Goal: Task Accomplishment & Management: Use online tool/utility

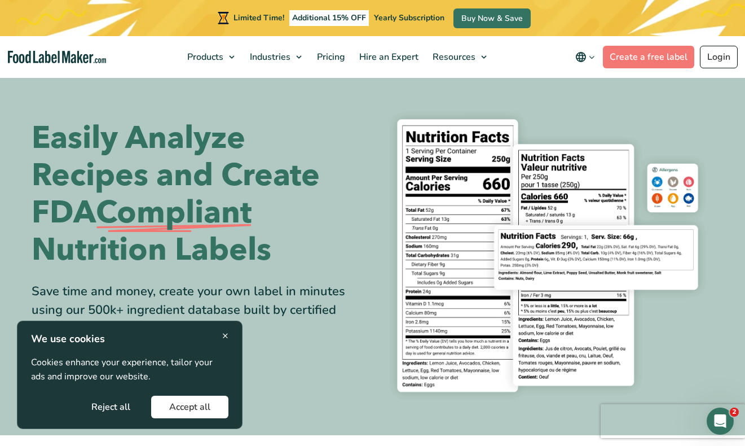
click at [723, 44] on nav "Products Food Nutrition Labelling Supplements Formulation & Labelling Industrie…" at bounding box center [372, 57] width 745 height 42
click at [719, 59] on link "Login" at bounding box center [719, 57] width 38 height 23
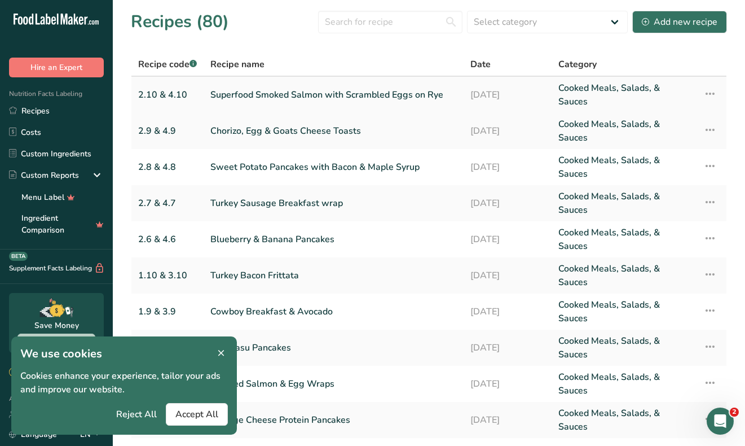
click at [272, 98] on link "Superfood Smoked Salmon with Scrambled Eggs on Rye" at bounding box center [333, 94] width 246 height 27
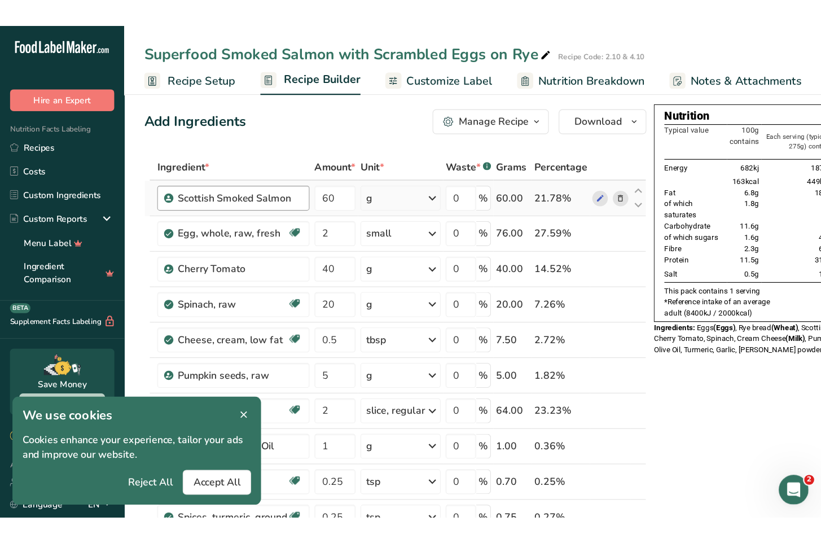
scroll to position [6, 0]
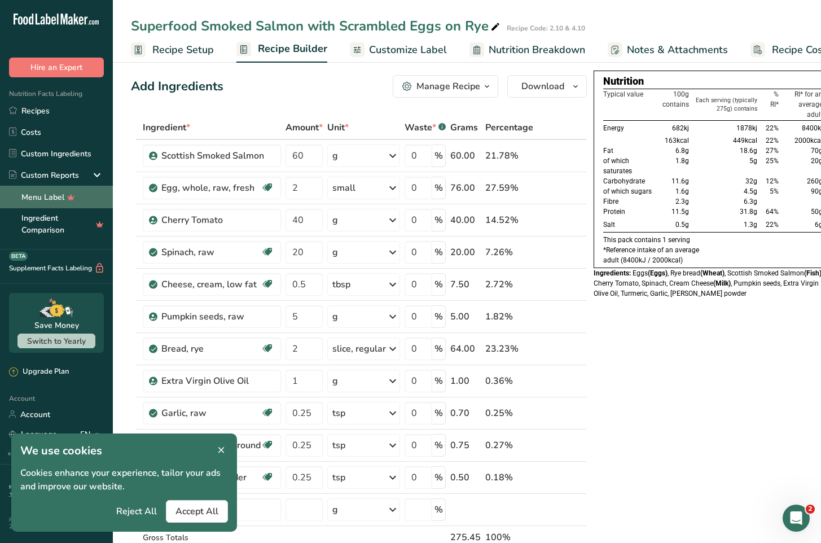
click at [47, 194] on link "Menu Label" at bounding box center [56, 197] width 113 height 23
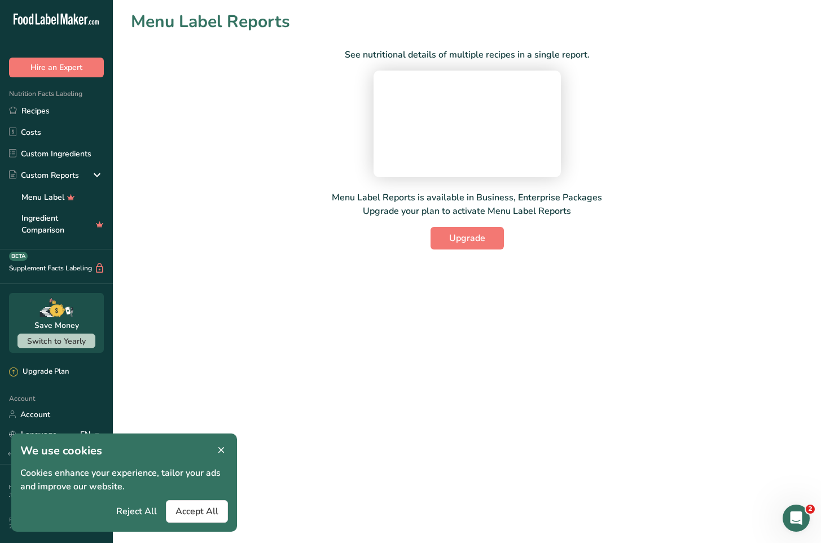
click at [220, 445] on icon at bounding box center [221, 450] width 10 height 16
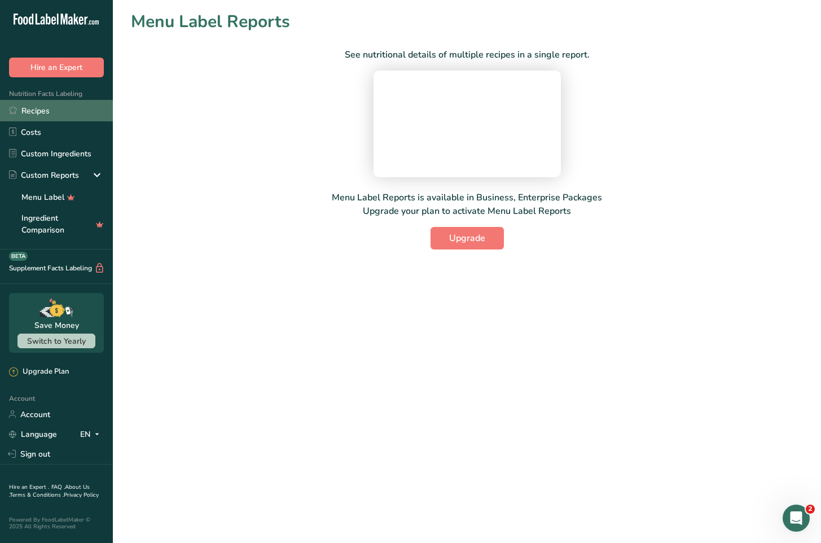
drag, startPoint x: 49, startPoint y: 108, endPoint x: 61, endPoint y: 113, distance: 13.6
click at [49, 108] on link "Recipes" at bounding box center [56, 110] width 113 height 21
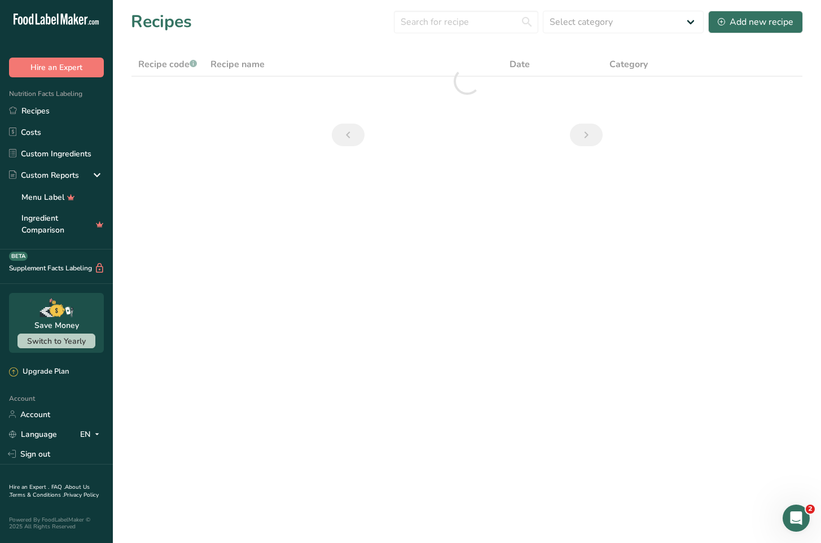
scroll to position [1, 0]
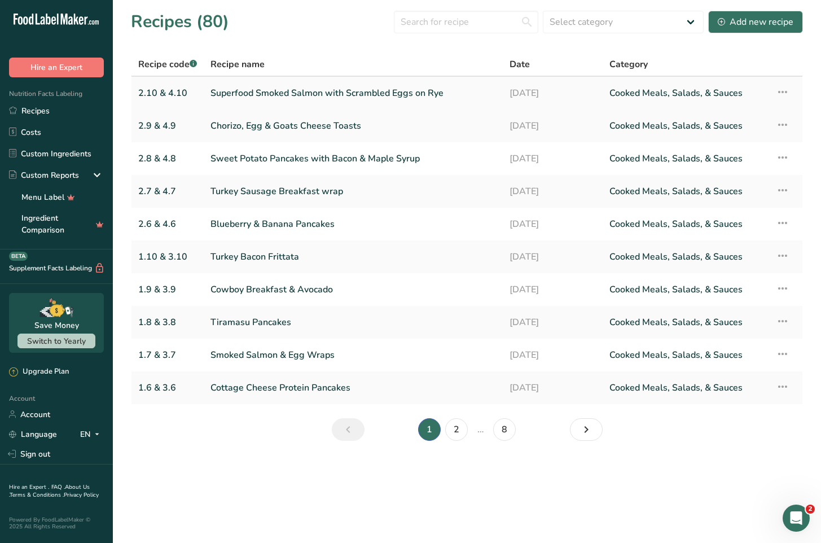
click at [337, 90] on link "Superfood Smoked Salmon with Scrambled Eggs on Rye" at bounding box center [352, 93] width 285 height 24
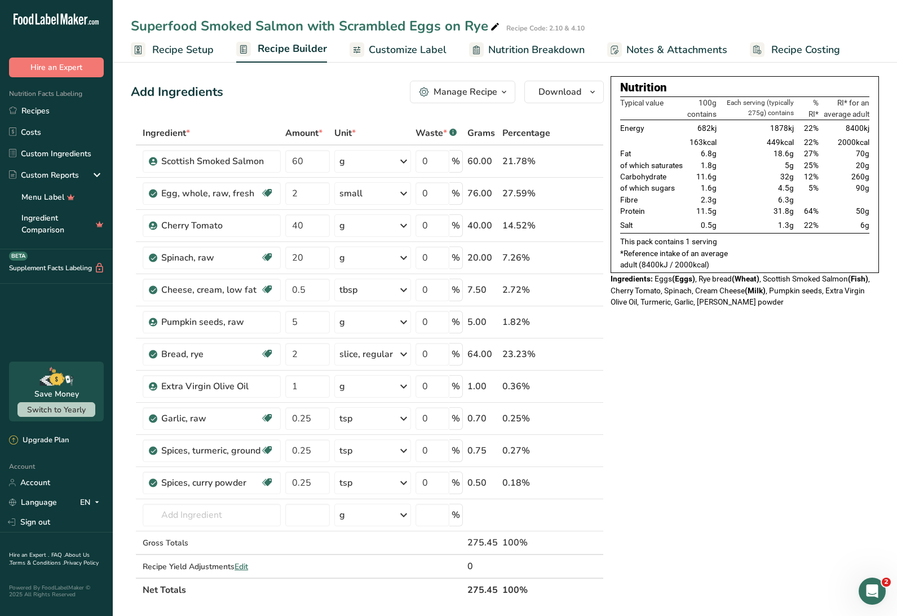
click at [426, 46] on span "Customize Label" at bounding box center [408, 49] width 78 height 15
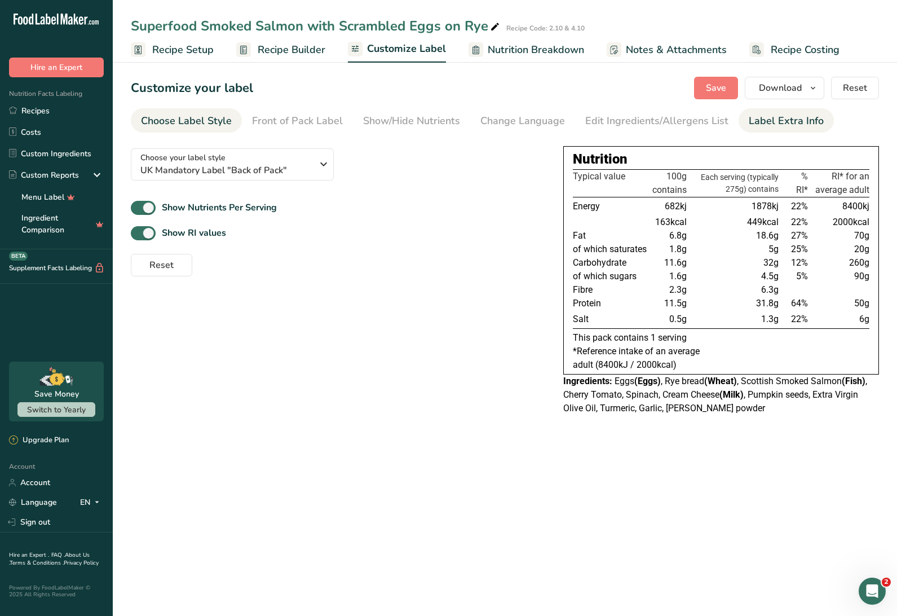
click at [744, 120] on div "Label Extra Info" at bounding box center [786, 120] width 75 height 15
